Goal: Book appointment/travel/reservation

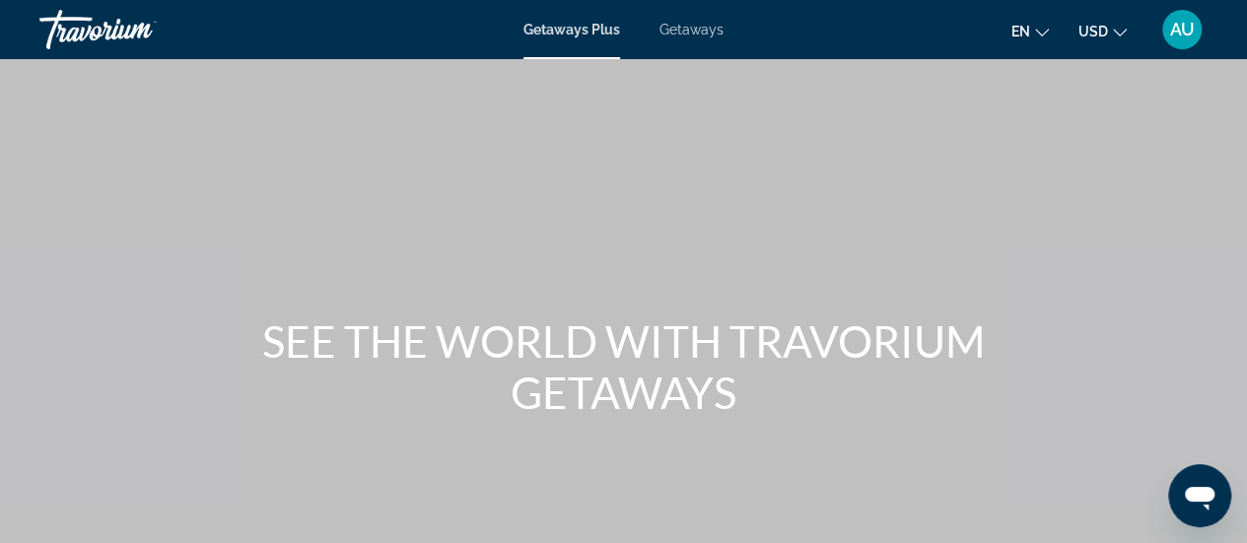
click at [710, 29] on span "Getaways" at bounding box center [692, 30] width 64 height 16
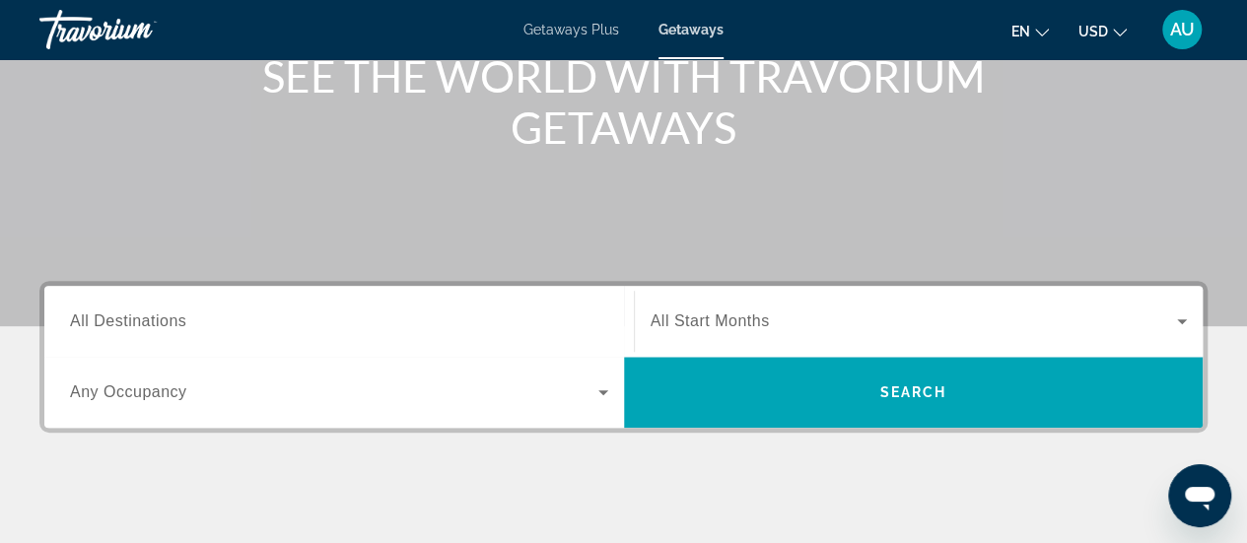
scroll to position [356, 0]
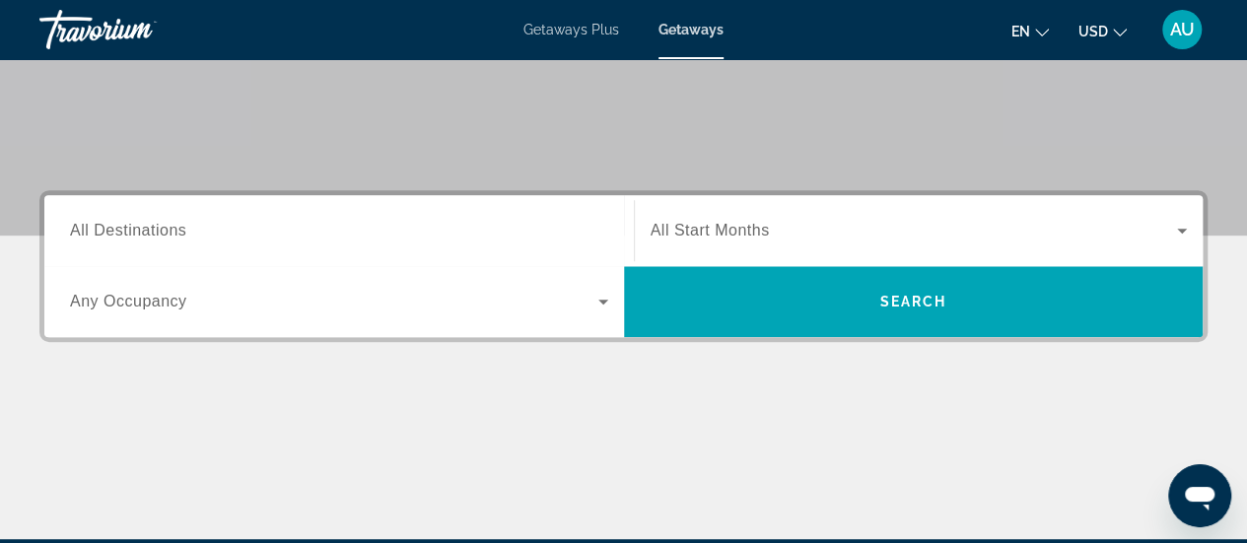
click at [179, 225] on span "All Destinations" at bounding box center [128, 230] width 116 height 17
click at [179, 225] on input "Destination All Destinations" at bounding box center [339, 232] width 538 height 24
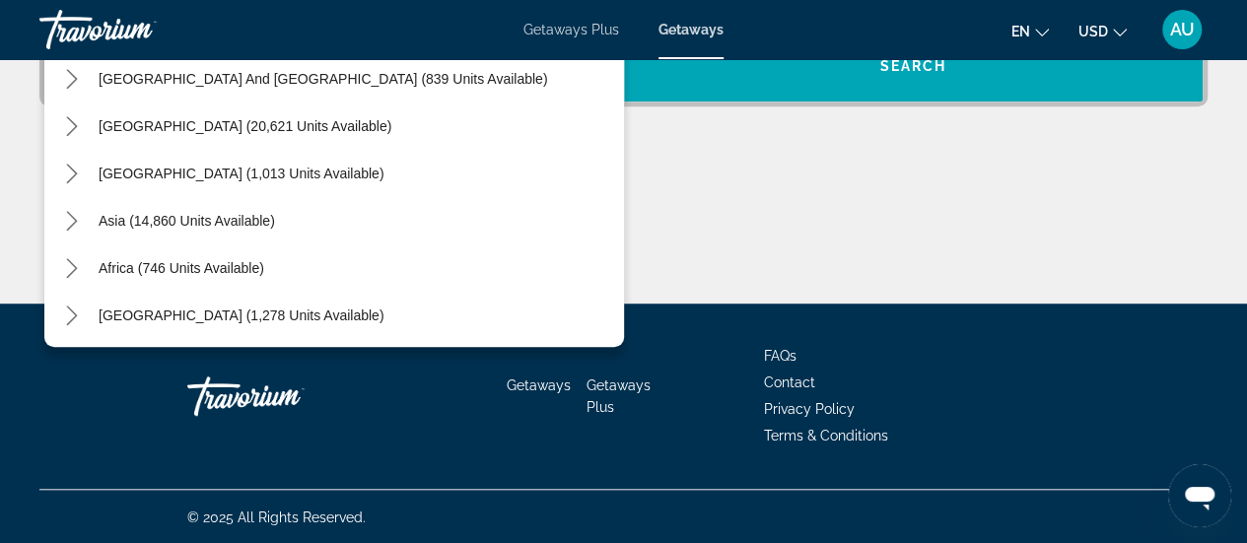
scroll to position [320, 0]
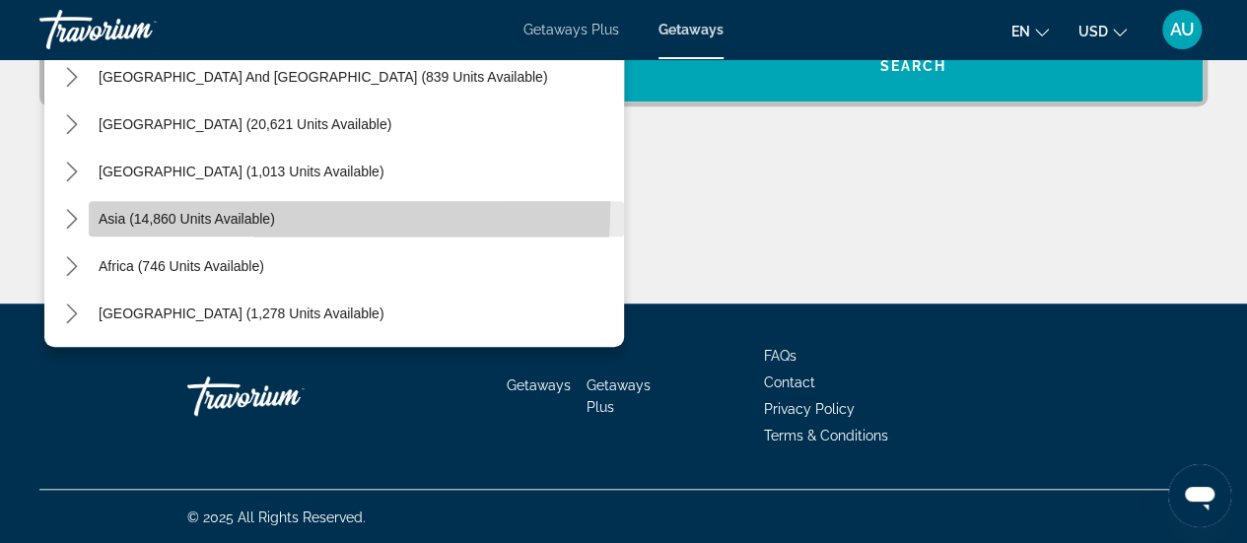
click at [180, 203] on span "Select destination: Asia (14,860 units available)" at bounding box center [356, 218] width 535 height 47
type input "**********"
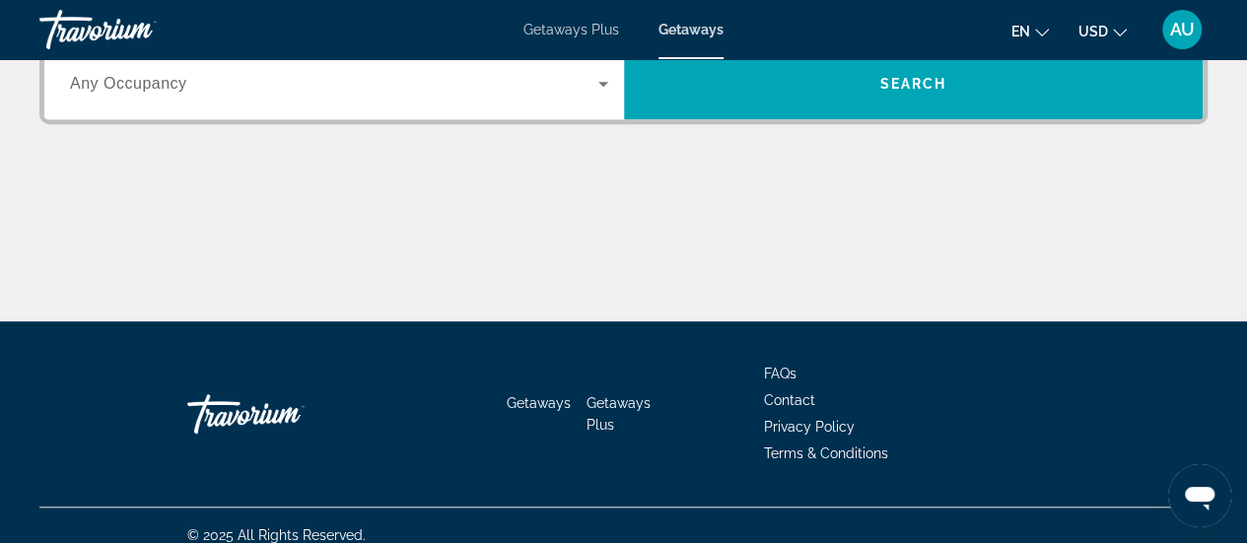
scroll to position [481, 0]
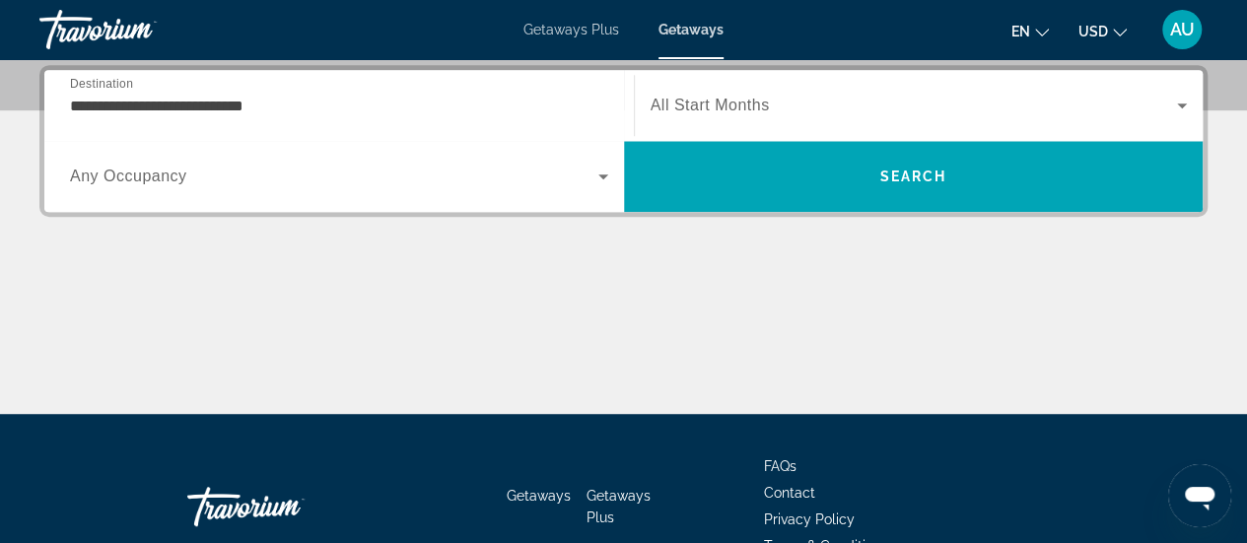
click at [249, 188] on div "Search widget" at bounding box center [339, 176] width 538 height 55
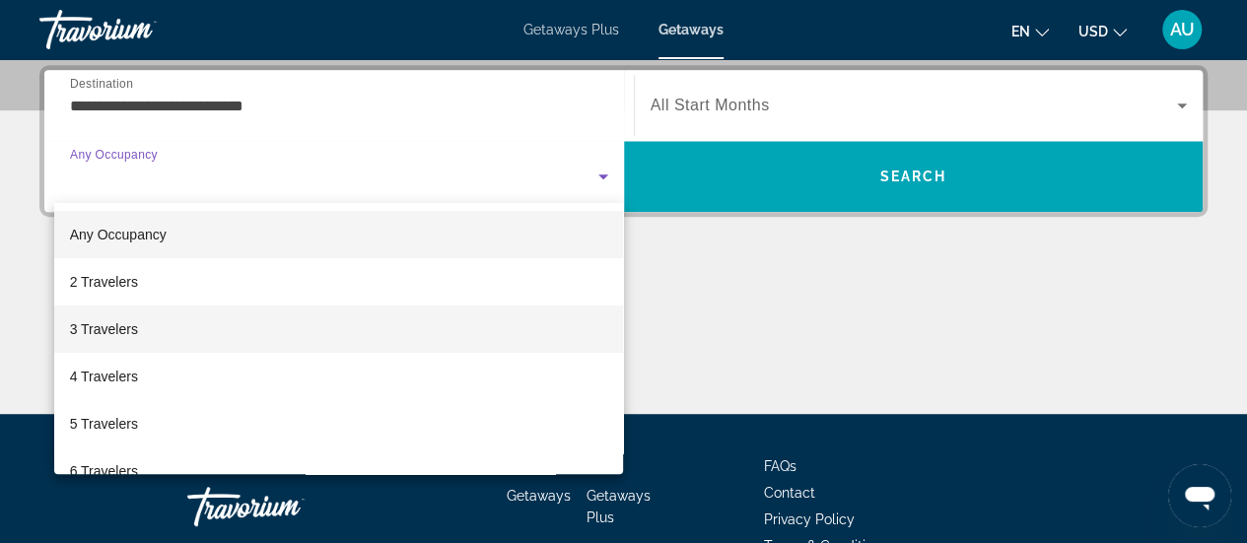
click at [85, 334] on span "3 Travelers" at bounding box center [104, 330] width 68 height 24
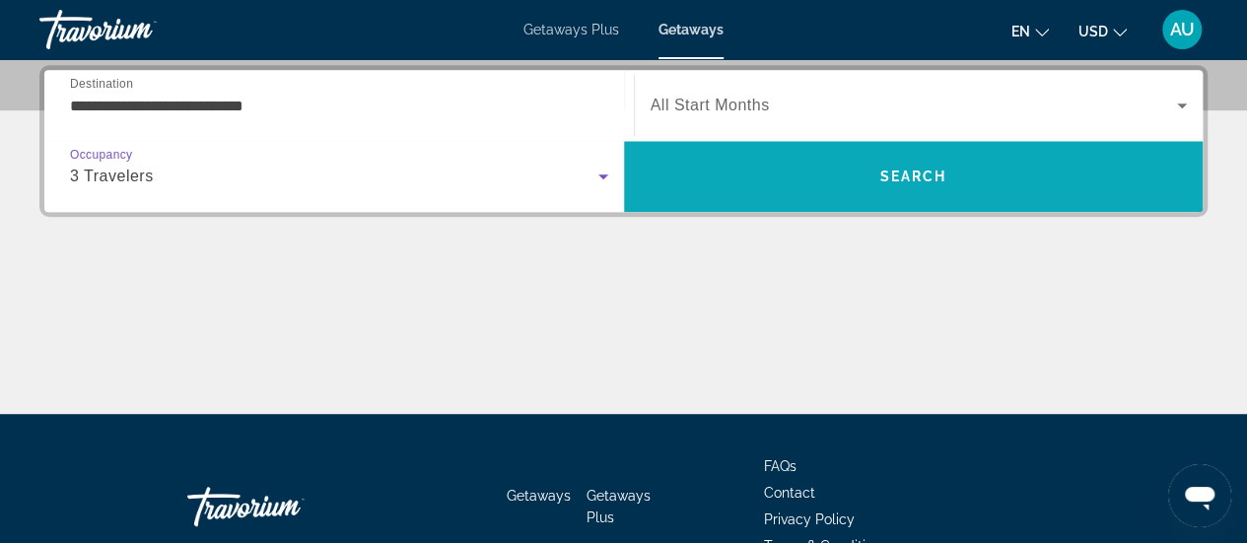
click at [902, 177] on span "Search" at bounding box center [913, 177] width 67 height 16
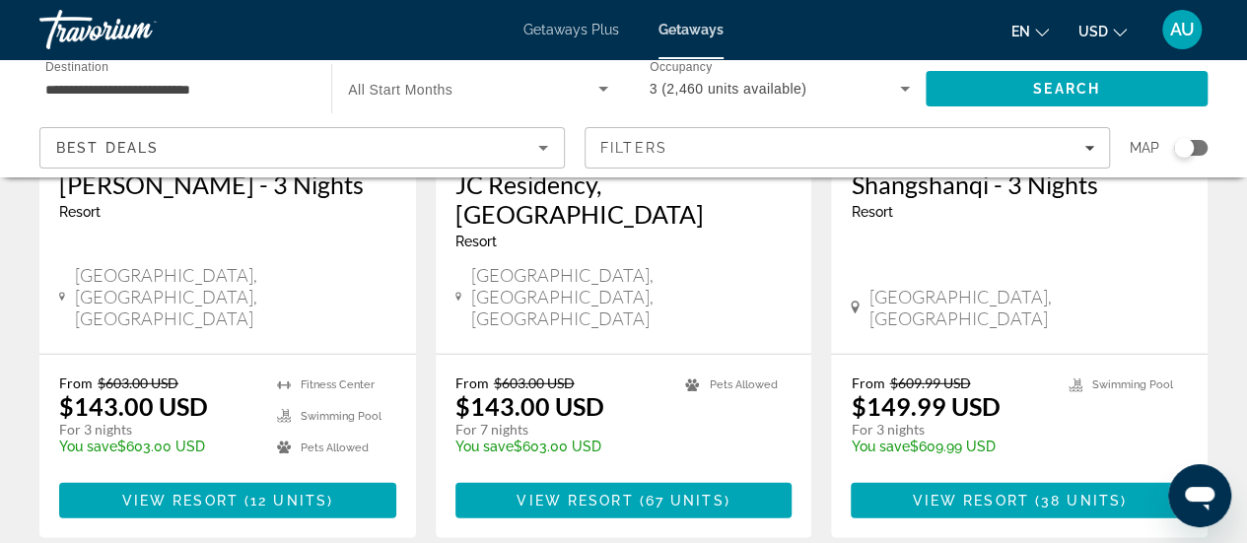
scroll to position [2632, 0]
